Goal: Check status: Check status

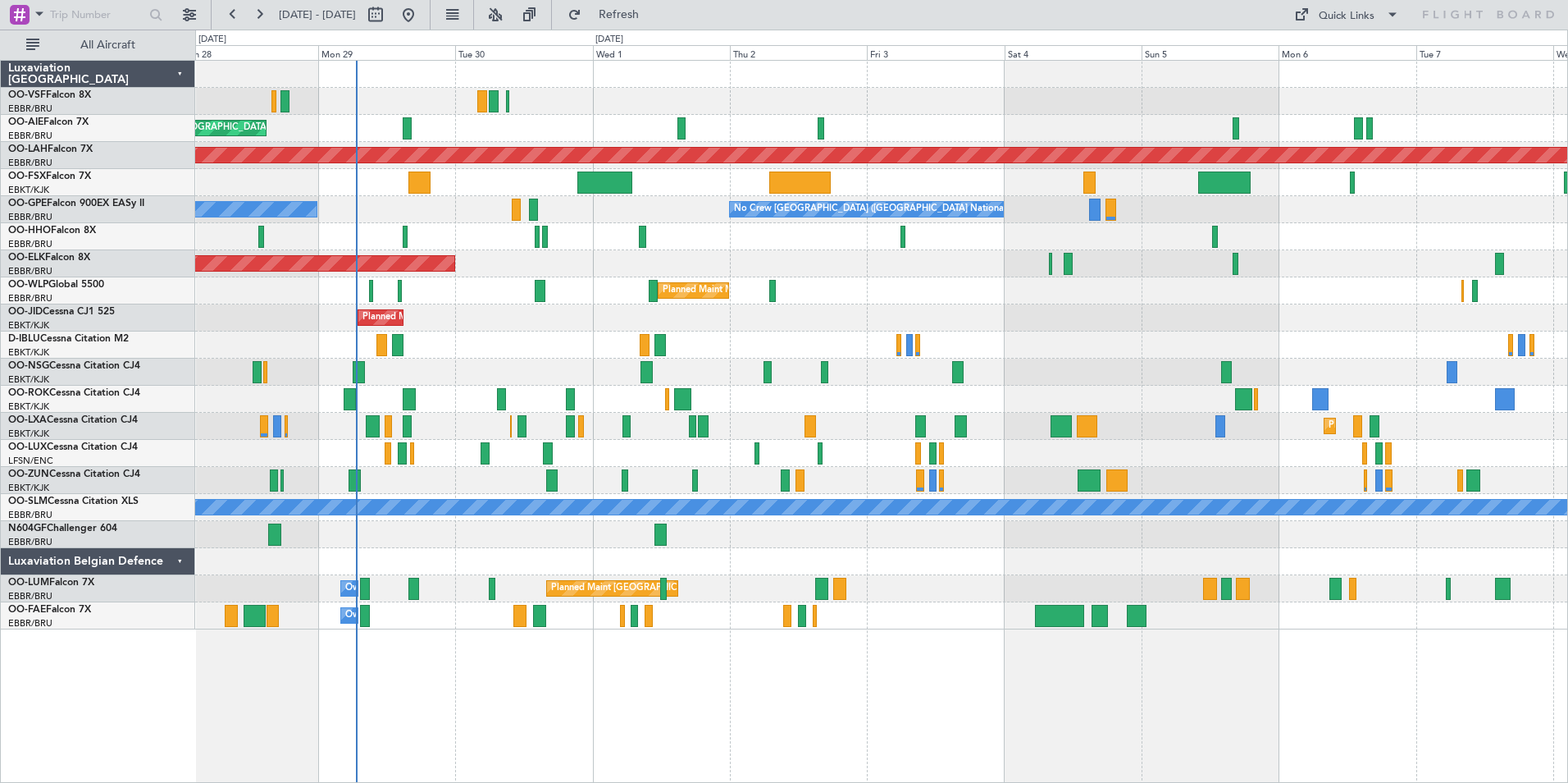
click at [907, 689] on div "Planned Maint [GEOGRAPHIC_DATA] ([GEOGRAPHIC_DATA]) Unplanned Maint Amsterdam (…" at bounding box center [881, 421] width 1373 height 723
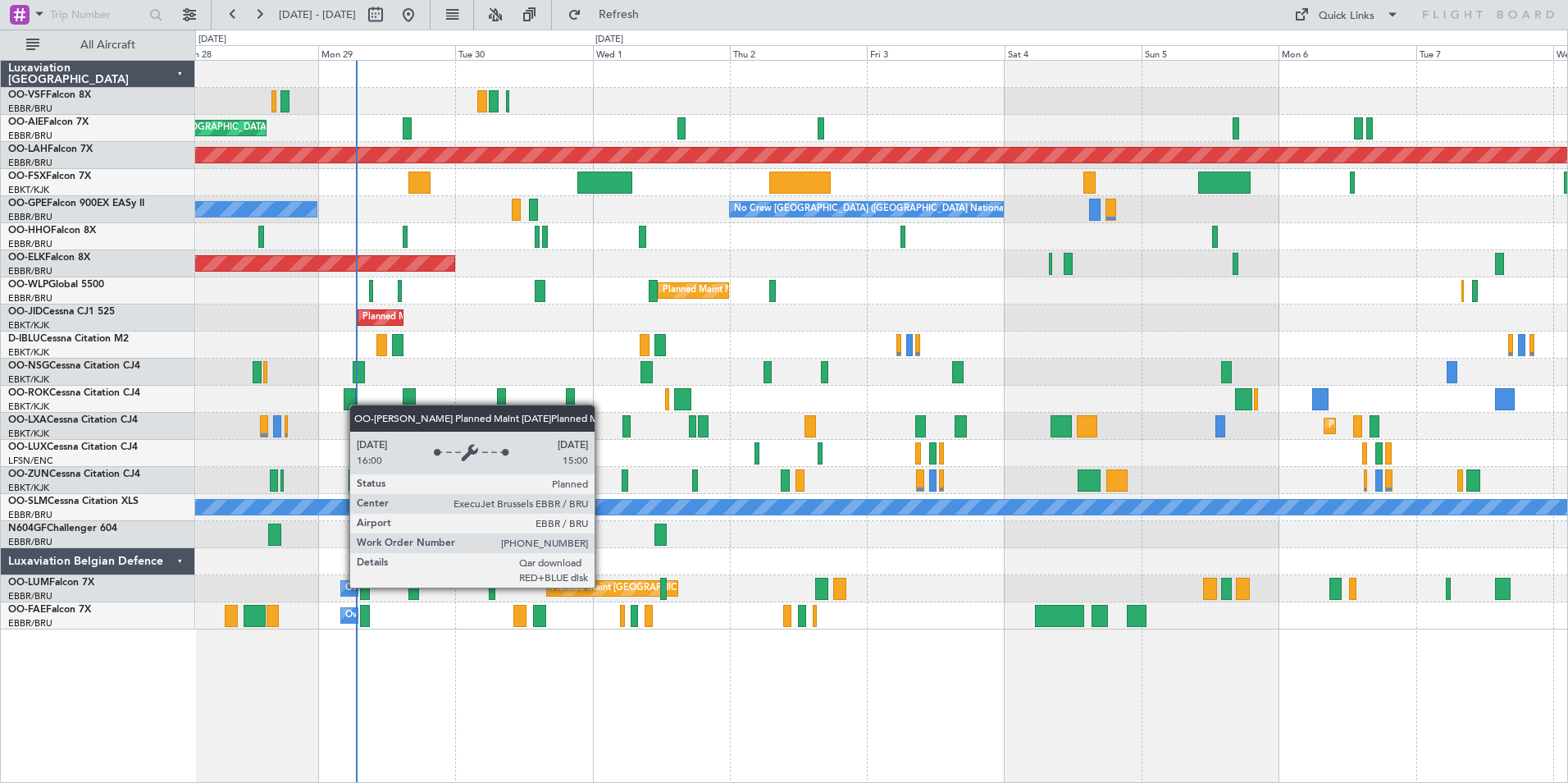
click at [602, 587] on div "Planned Maint [GEOGRAPHIC_DATA] ([GEOGRAPHIC_DATA] National)" at bounding box center [699, 588] width 297 height 24
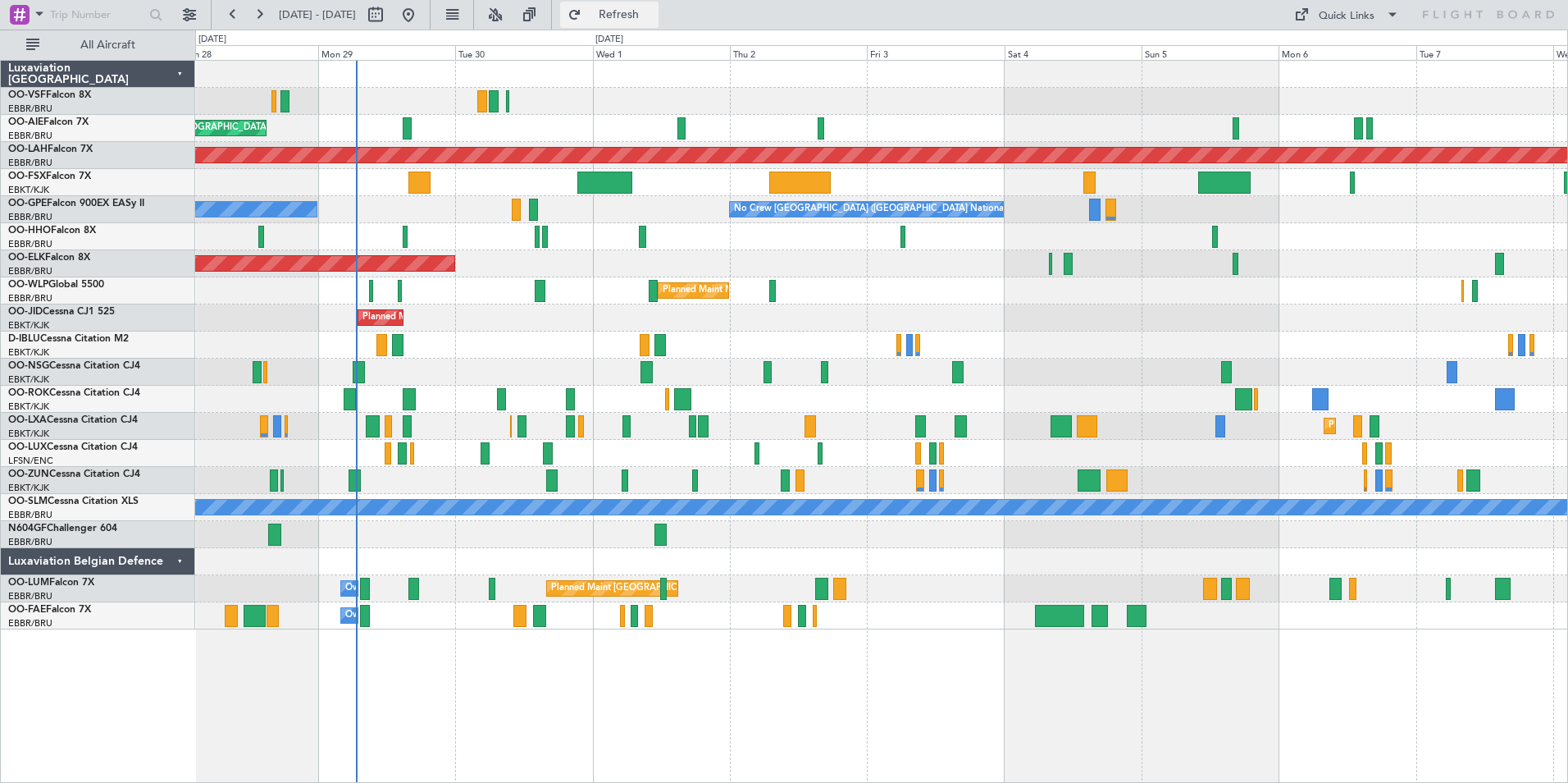
click at [654, 16] on span "Refresh" at bounding box center [618, 15] width 69 height 11
click at [654, 14] on span "Refresh" at bounding box center [618, 15] width 69 height 11
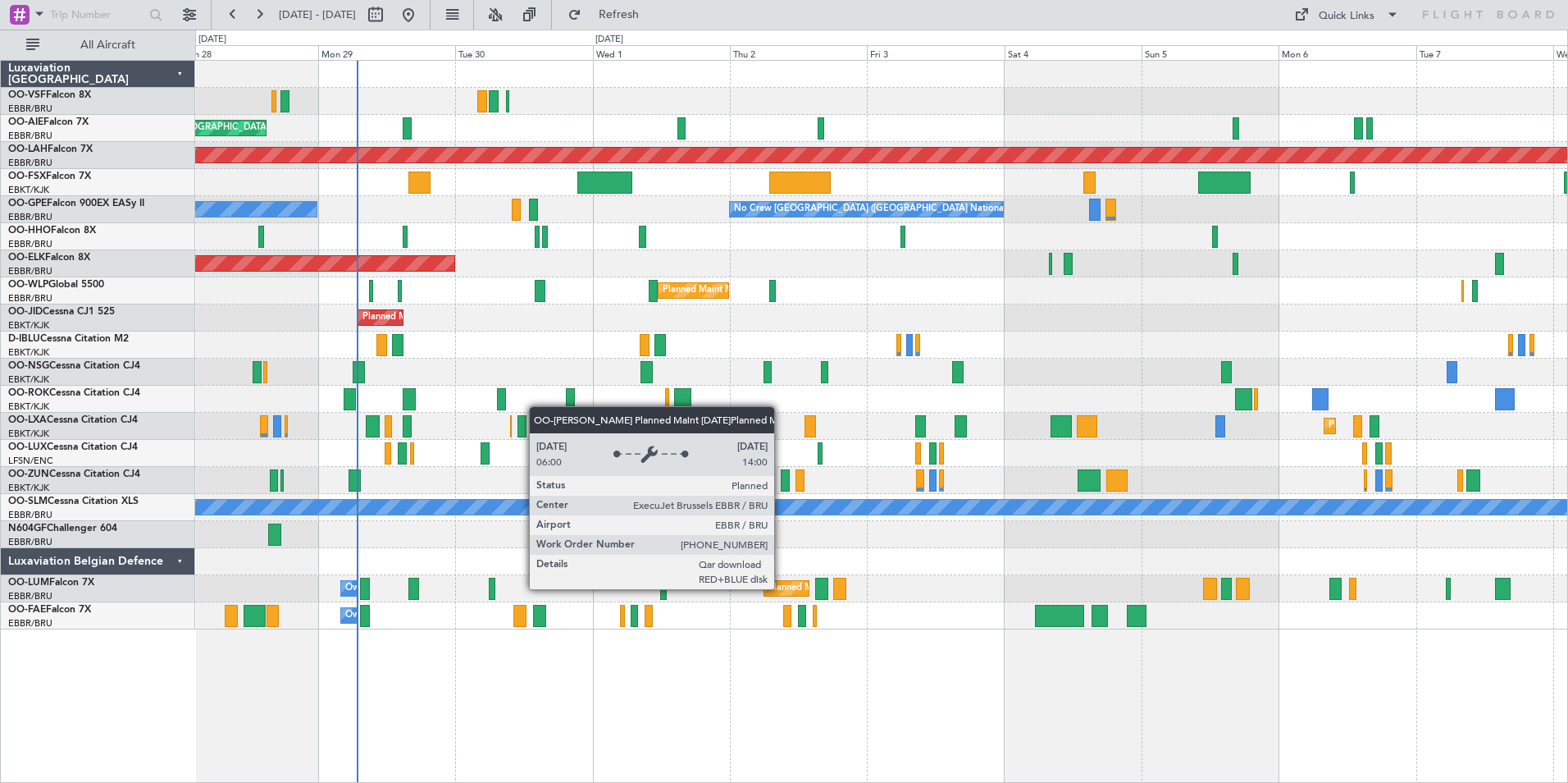
click at [782, 588] on div "Planned Maint [GEOGRAPHIC_DATA] ([GEOGRAPHIC_DATA] National)" at bounding box center [917, 588] width 297 height 24
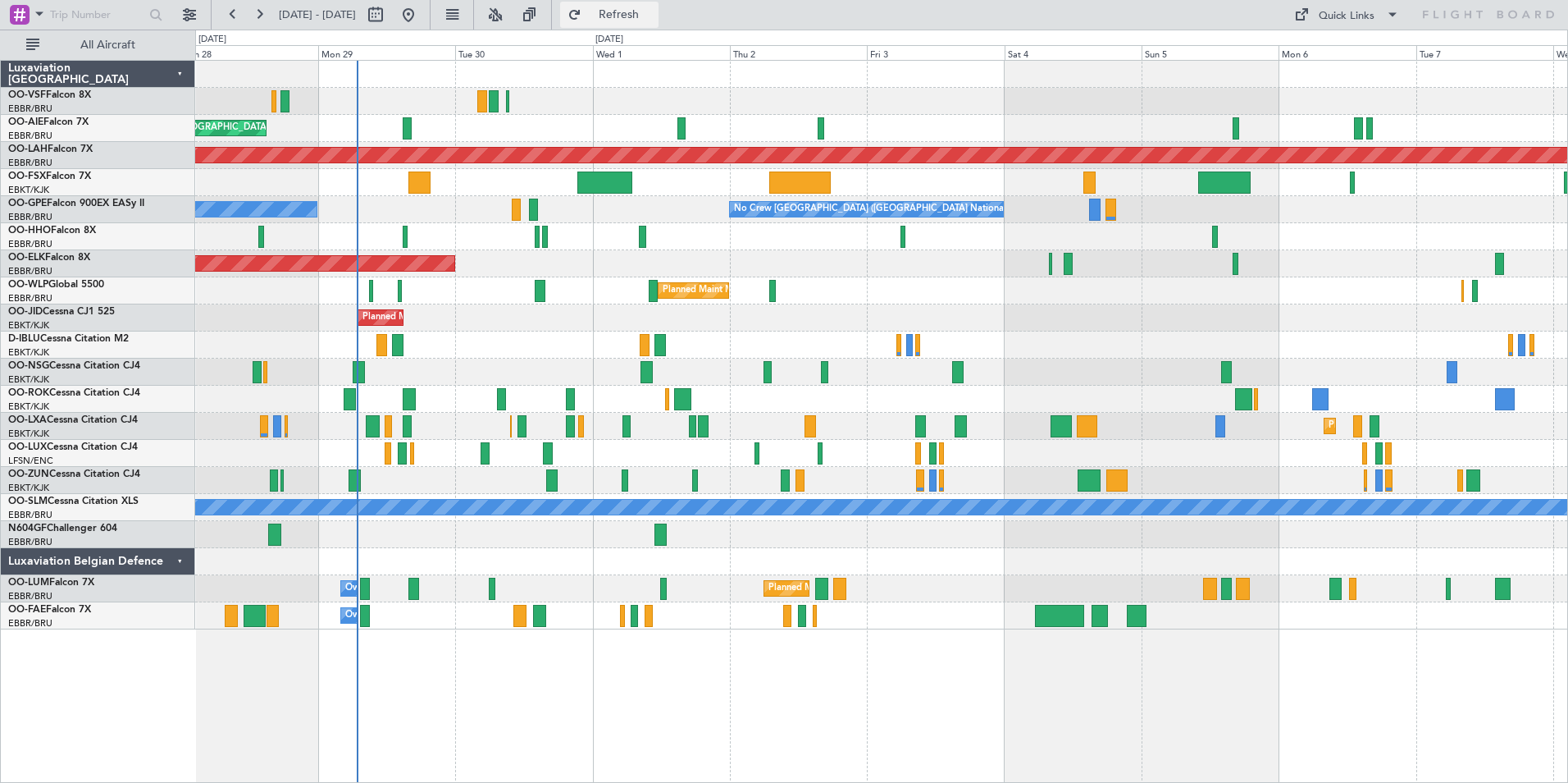
click at [654, 11] on span "Refresh" at bounding box center [618, 15] width 69 height 11
